Goal: Transaction & Acquisition: Download file/media

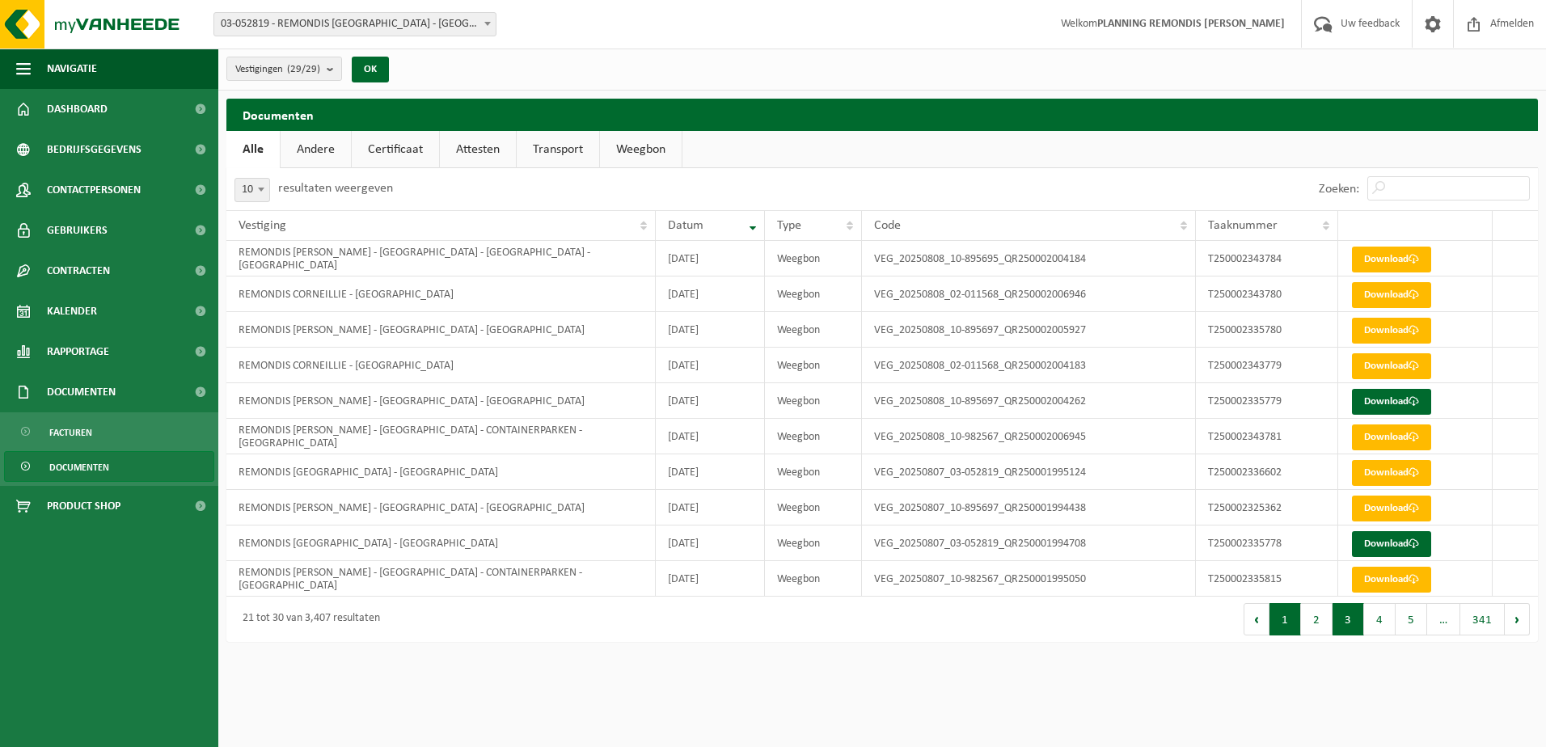
click at [1288, 616] on button "1" at bounding box center [1285, 619] width 32 height 32
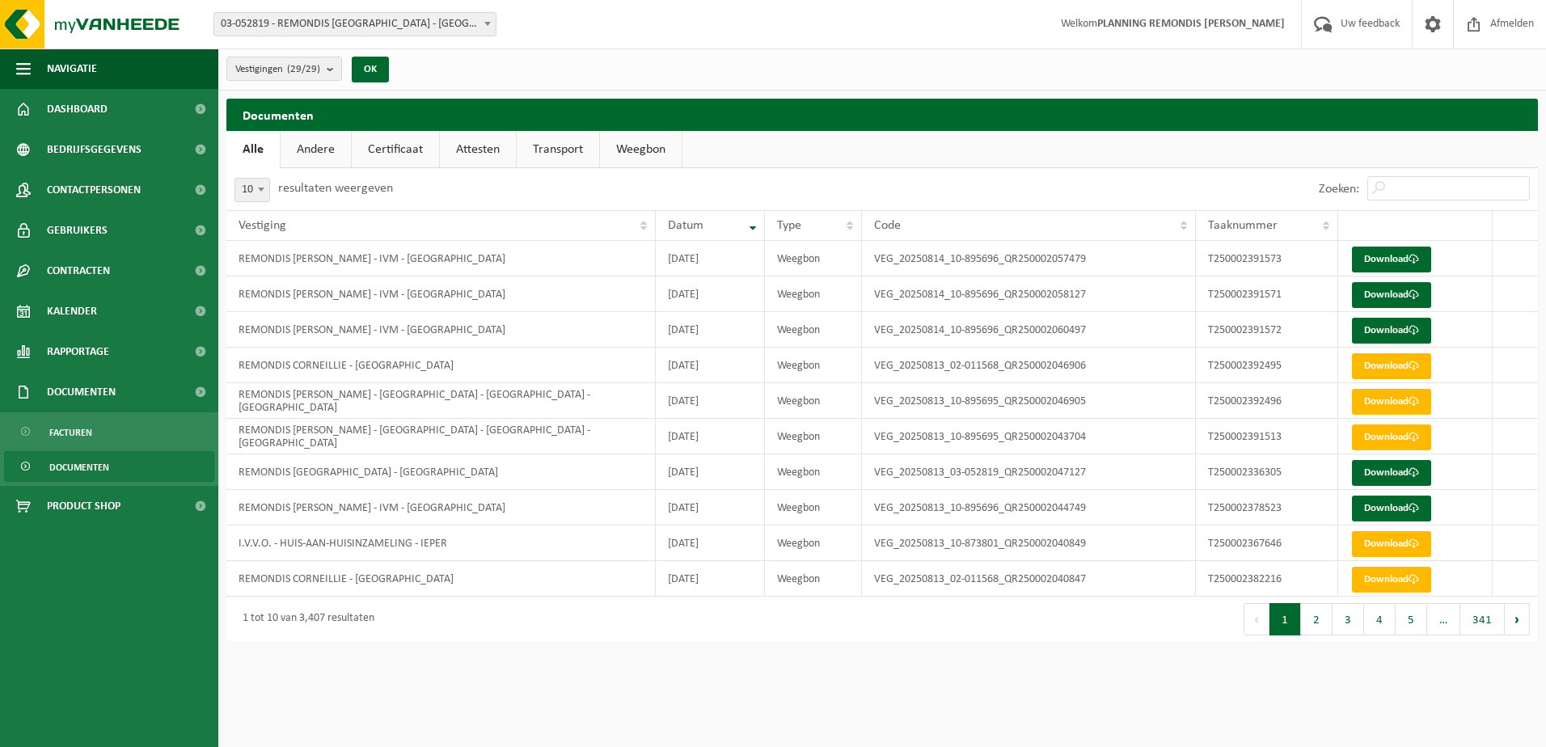
drag, startPoint x: 1311, startPoint y: 622, endPoint x: 1033, endPoint y: 581, distance: 282.0
click at [1311, 622] on button "2" at bounding box center [1317, 619] width 32 height 32
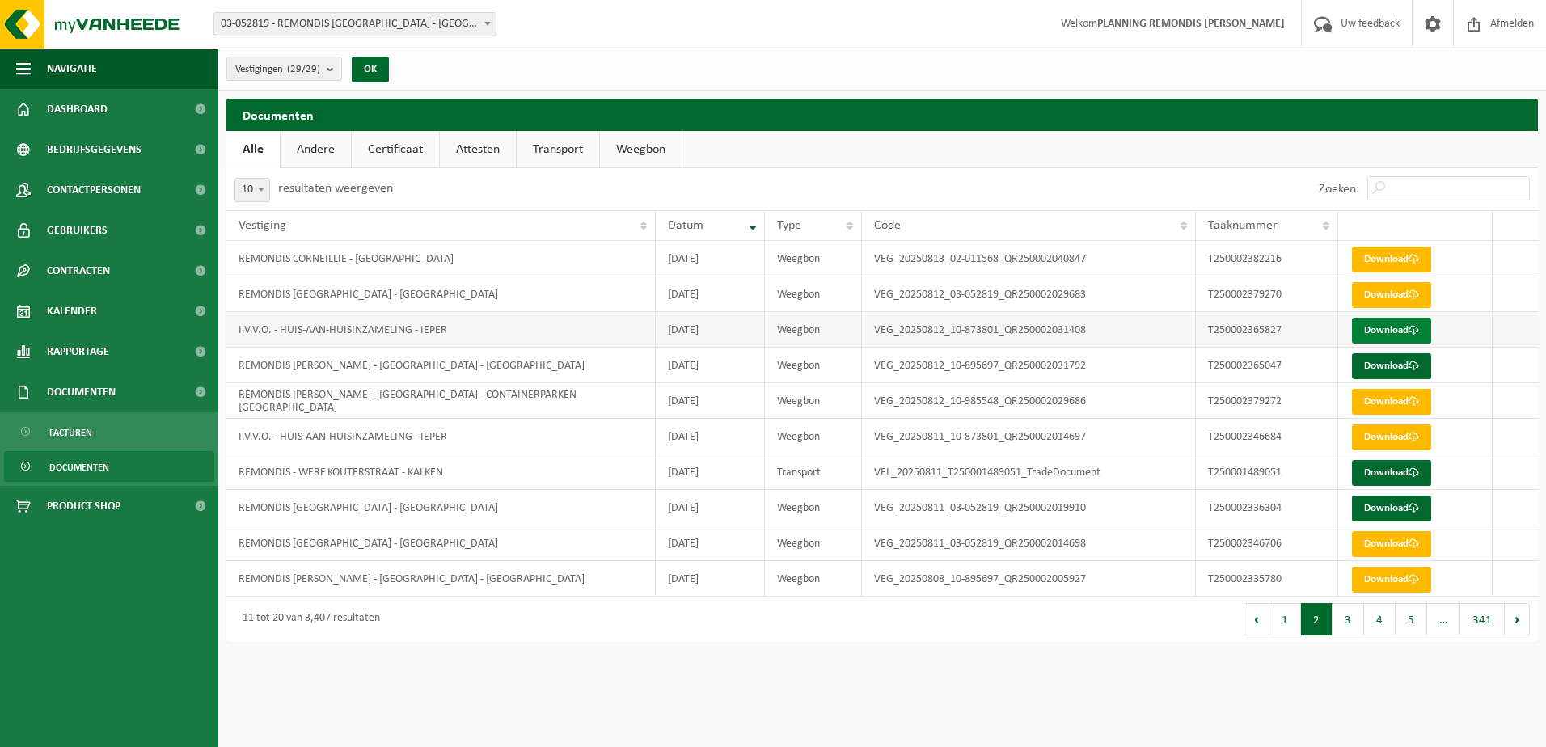
click at [1379, 324] on link "Download" at bounding box center [1391, 331] width 79 height 26
click at [1283, 625] on button "1" at bounding box center [1285, 619] width 32 height 32
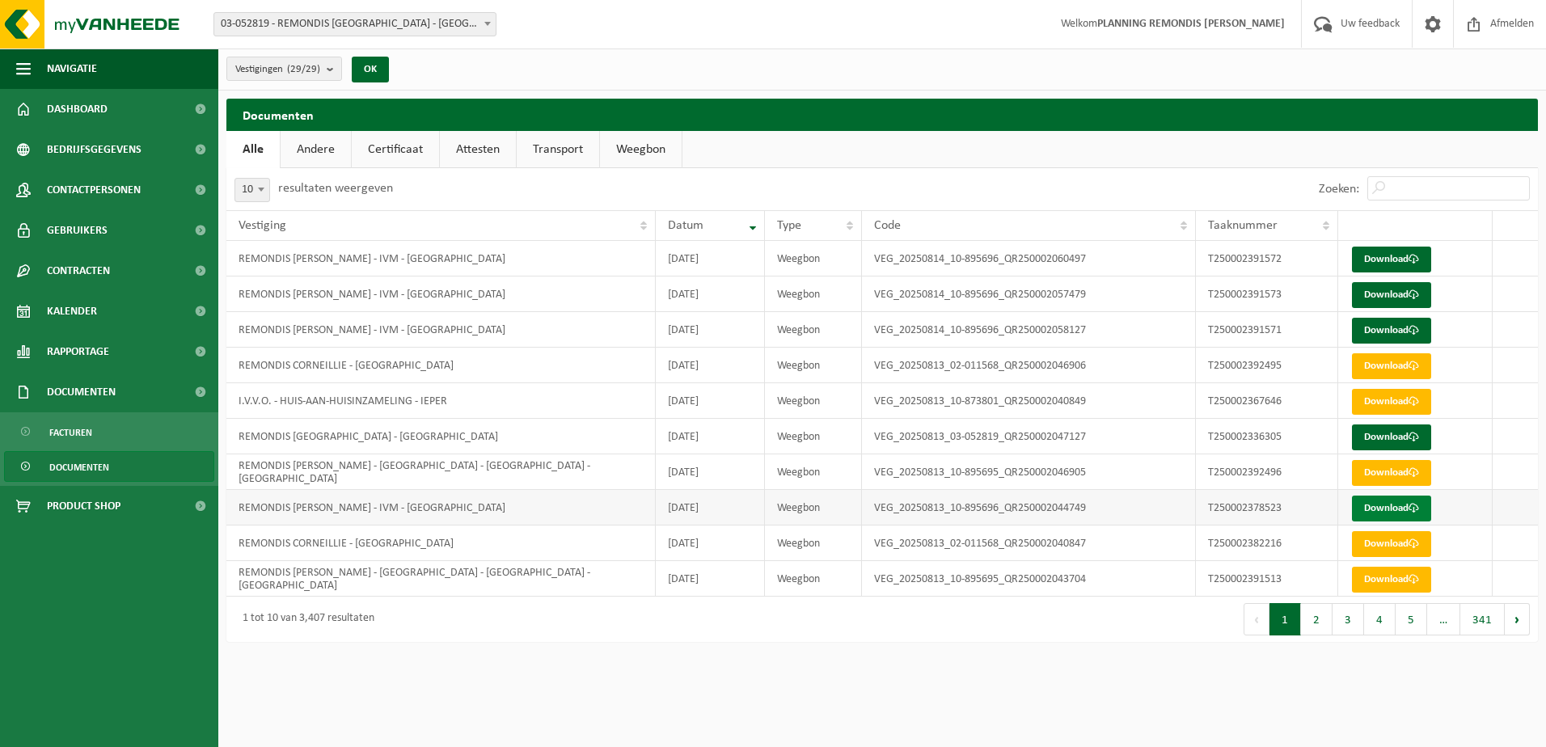
click at [1370, 505] on link "Download" at bounding box center [1391, 509] width 79 height 26
click at [1383, 252] on link "Download" at bounding box center [1391, 260] width 79 height 26
click at [1367, 298] on link "Download" at bounding box center [1391, 295] width 79 height 26
click at [1386, 249] on link "Download" at bounding box center [1391, 260] width 79 height 26
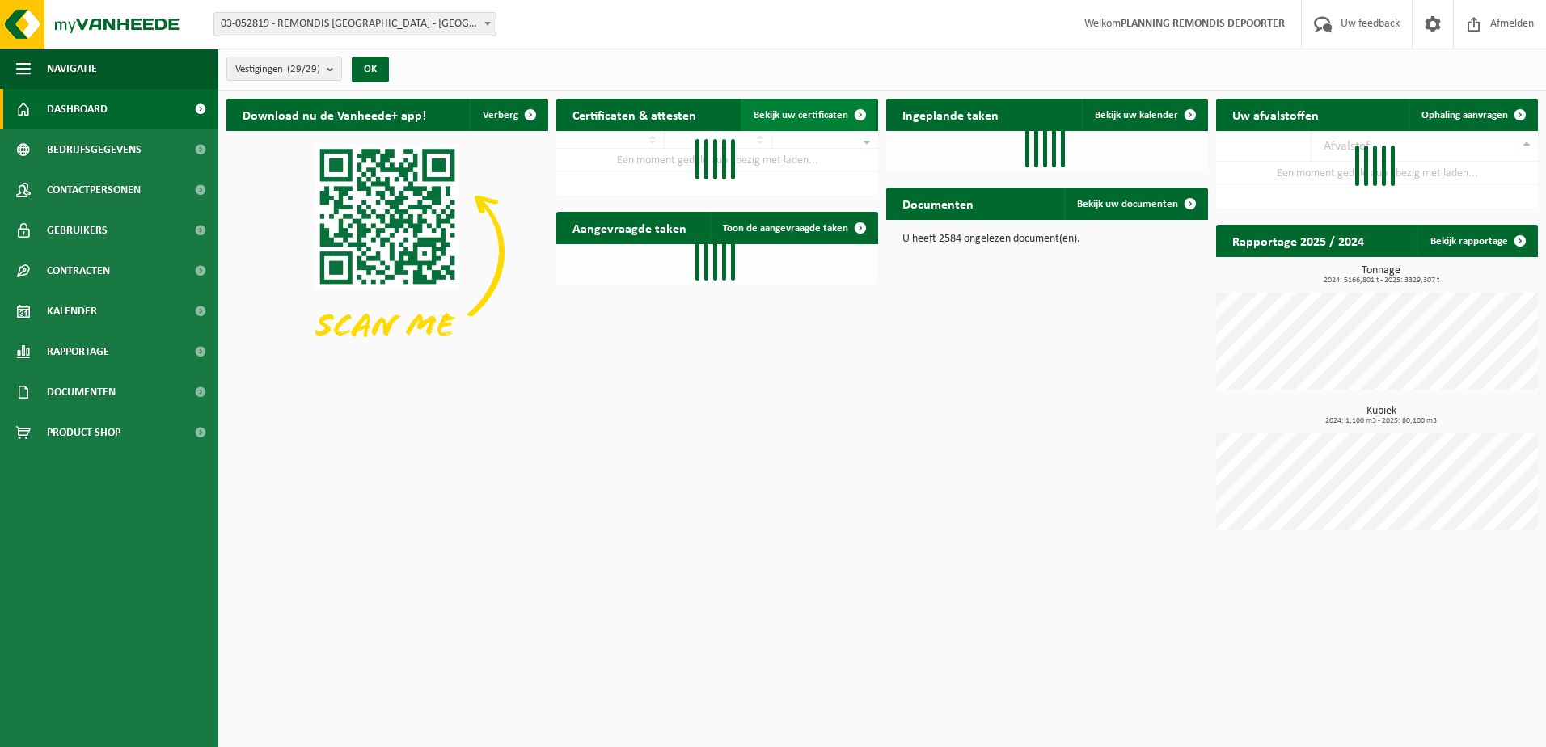
click at [798, 113] on span "Bekijk uw certificaten" at bounding box center [801, 115] width 95 height 11
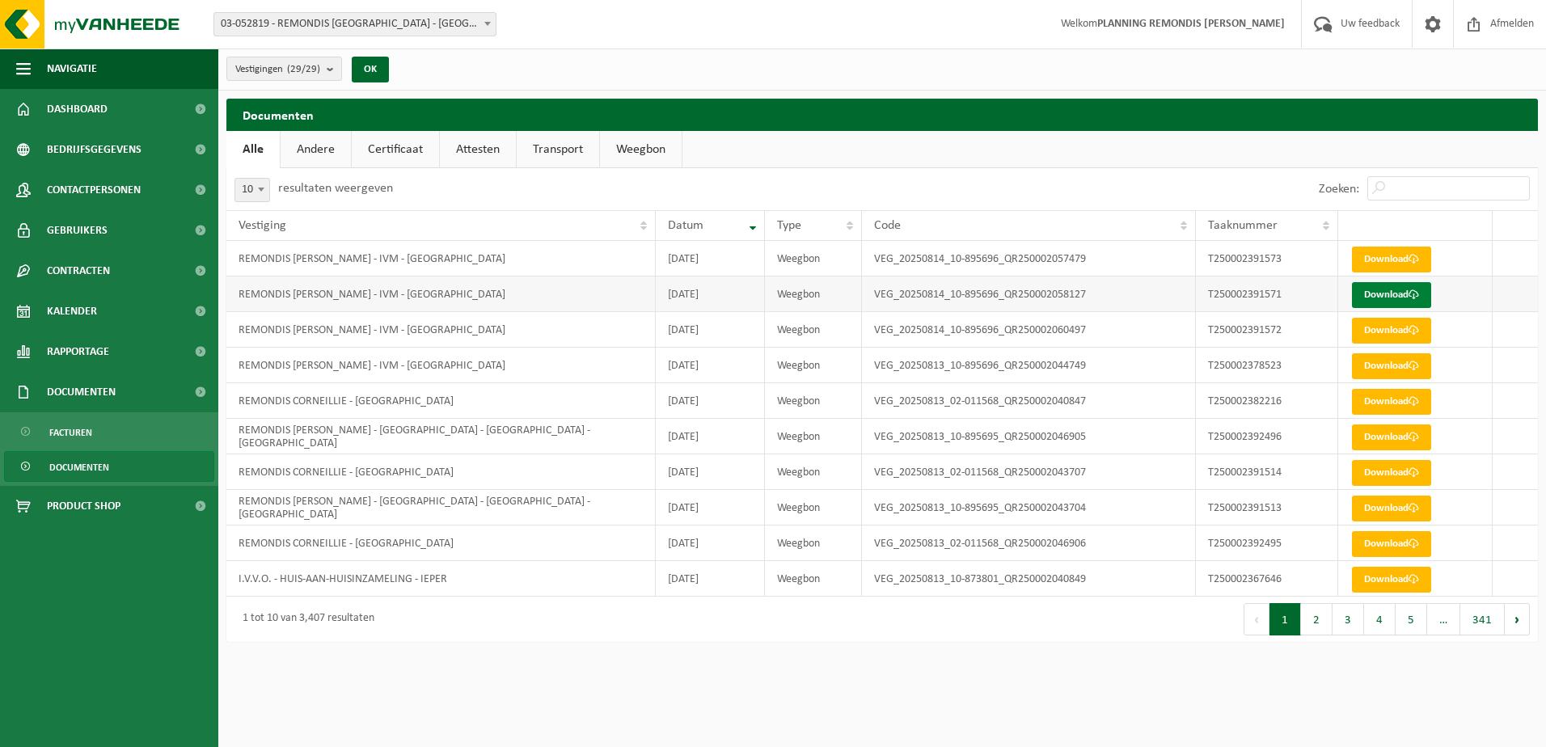
click at [1392, 285] on link "Download" at bounding box center [1391, 295] width 79 height 26
